Goal: Navigation & Orientation: Find specific page/section

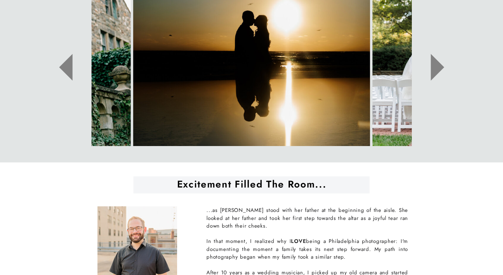
scroll to position [396, 0]
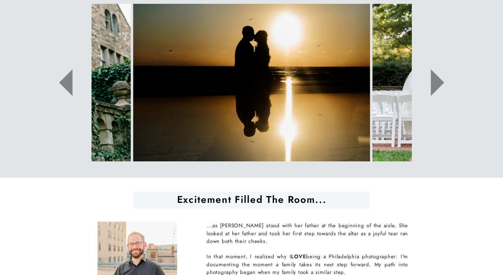
click at [436, 85] on icon at bounding box center [436, 82] width 13 height 27
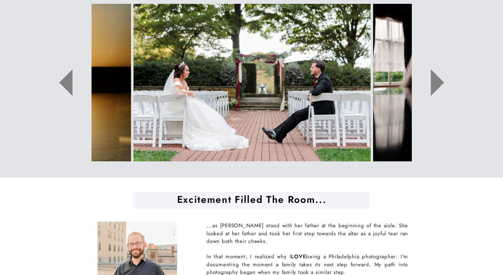
click at [436, 85] on icon at bounding box center [436, 82] width 13 height 27
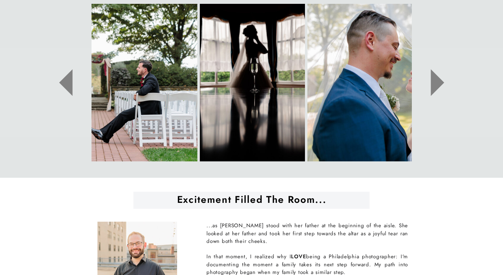
click at [436, 85] on icon at bounding box center [436, 82] width 13 height 27
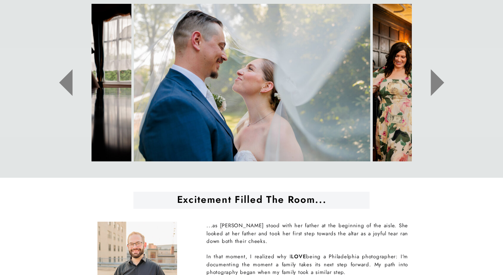
click at [436, 85] on icon at bounding box center [436, 82] width 13 height 27
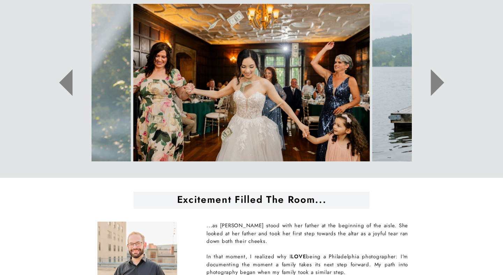
click at [436, 85] on icon at bounding box center [436, 82] width 13 height 27
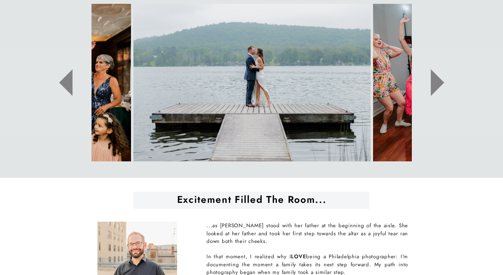
click at [436, 85] on icon at bounding box center [436, 82] width 13 height 27
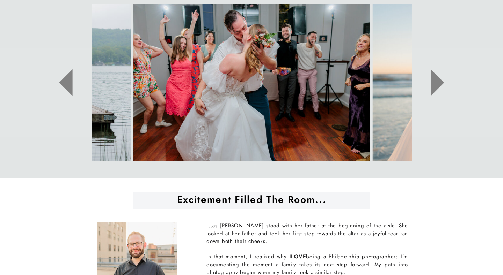
click at [436, 85] on icon at bounding box center [436, 82] width 13 height 27
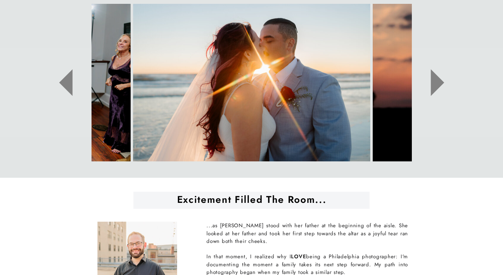
click at [436, 85] on icon at bounding box center [436, 82] width 13 height 27
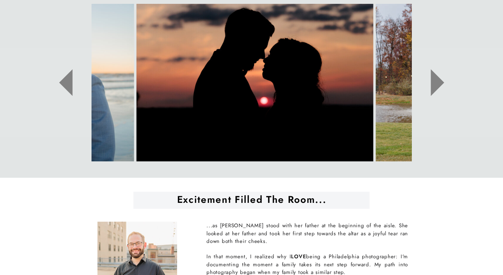
click at [436, 85] on icon at bounding box center [436, 82] width 13 height 27
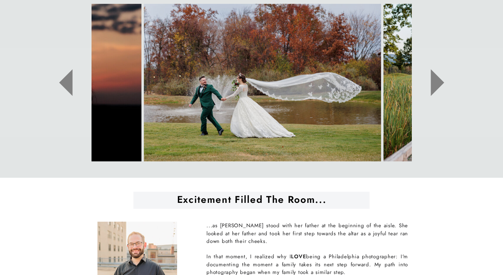
click at [436, 85] on icon at bounding box center [436, 82] width 13 height 27
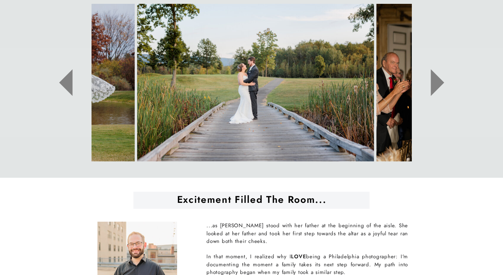
click at [436, 85] on icon at bounding box center [436, 82] width 13 height 27
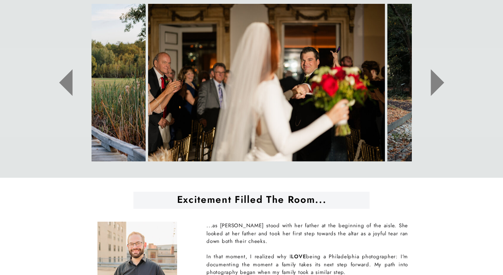
click at [436, 85] on icon at bounding box center [436, 82] width 13 height 27
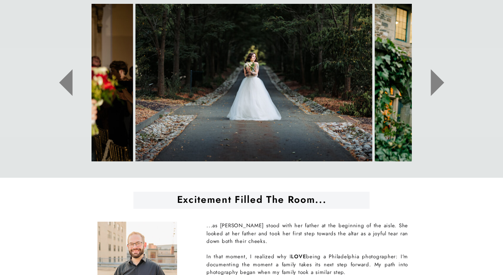
click at [436, 85] on icon at bounding box center [436, 82] width 13 height 27
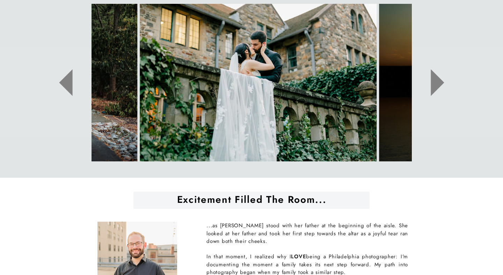
click at [436, 85] on icon at bounding box center [436, 82] width 13 height 27
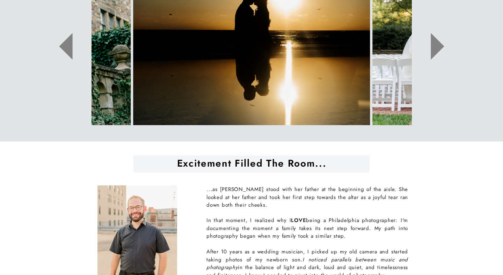
scroll to position [0, 0]
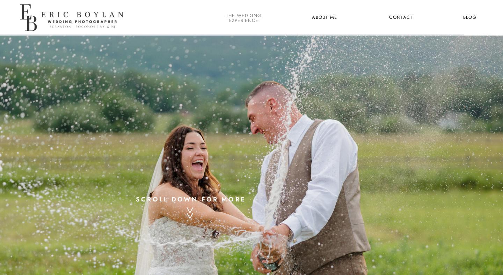
click at [242, 21] on nav "the wedding experience" at bounding box center [243, 17] width 38 height 9
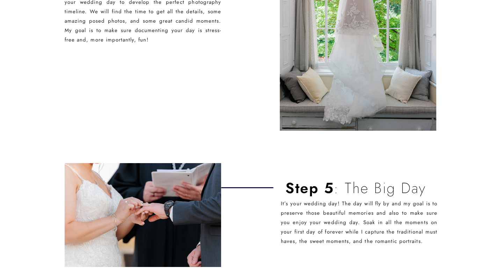
scroll to position [1248, 0]
